Goal: Task Accomplishment & Management: Complete application form

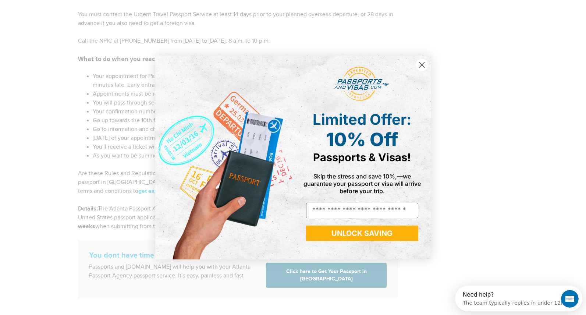
click at [418, 65] on circle "Close dialog" at bounding box center [422, 65] width 12 height 12
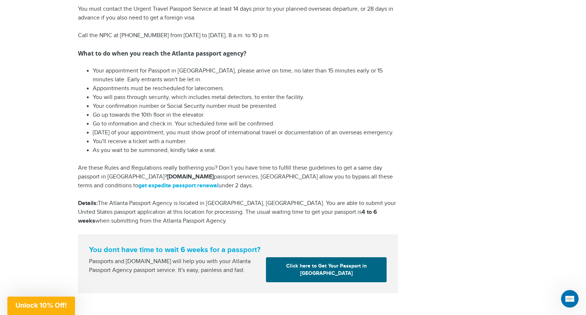
scroll to position [1045, 0]
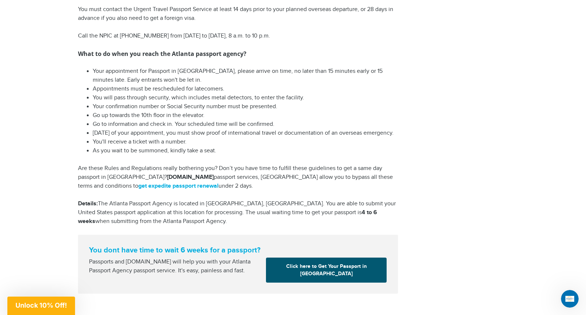
click at [334, 266] on link "Click here to Get Your Passport in [GEOGRAPHIC_DATA]" at bounding box center [326, 270] width 121 height 25
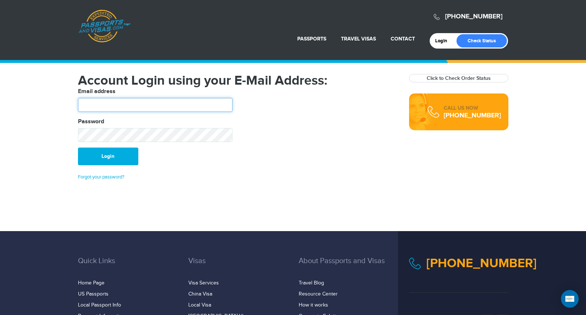
click at [141, 103] on input "text" at bounding box center [155, 105] width 155 height 14
type input "**********"
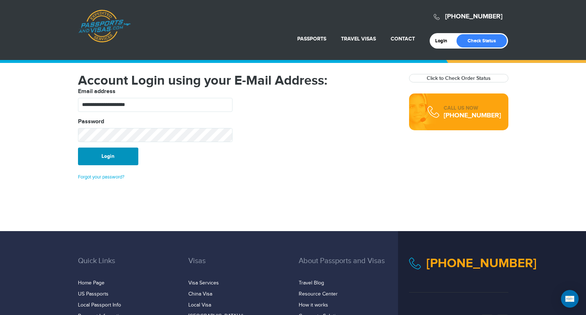
click at [120, 159] on button "Login" at bounding box center [108, 157] width 60 height 18
